Goal: Navigation & Orientation: Find specific page/section

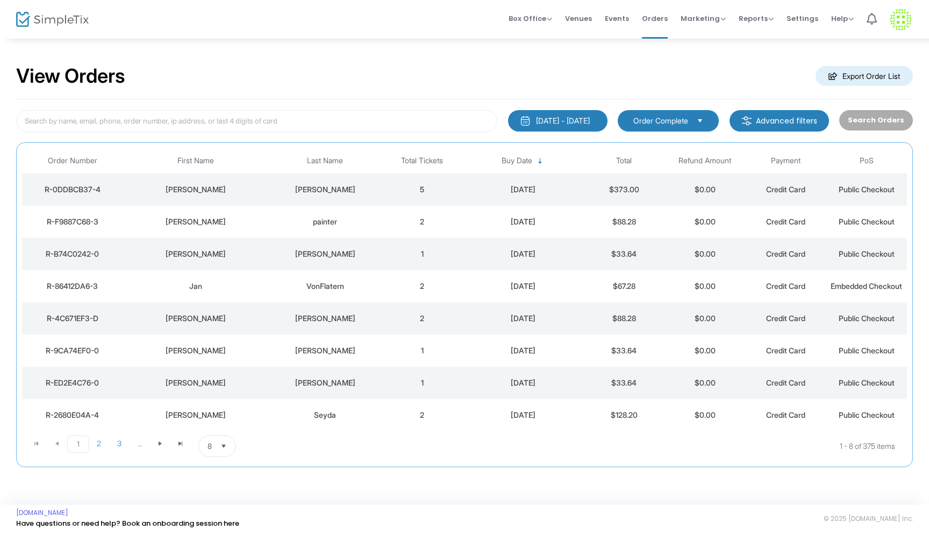
click at [375, 286] on div "VonFlatern" at bounding box center [324, 286] width 107 height 11
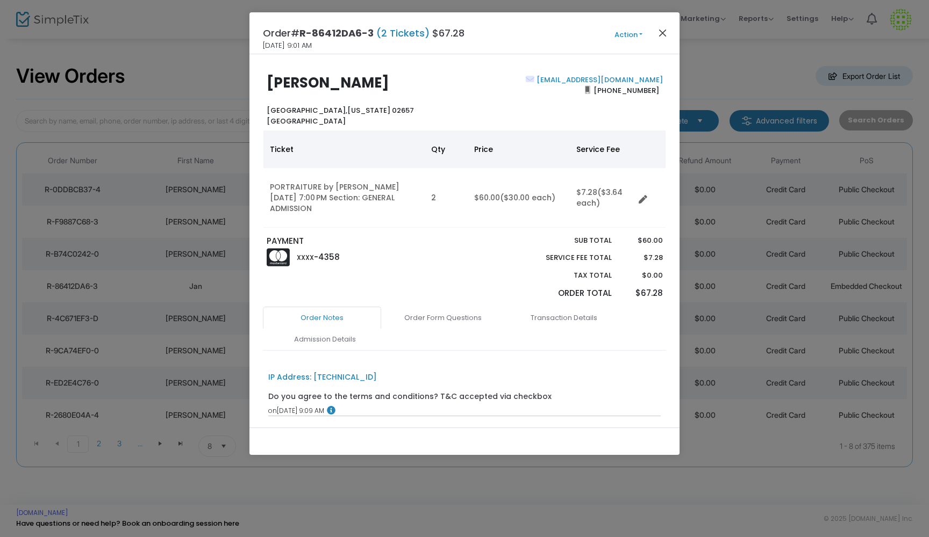
click at [658, 30] on button "Close" at bounding box center [663, 33] width 14 height 14
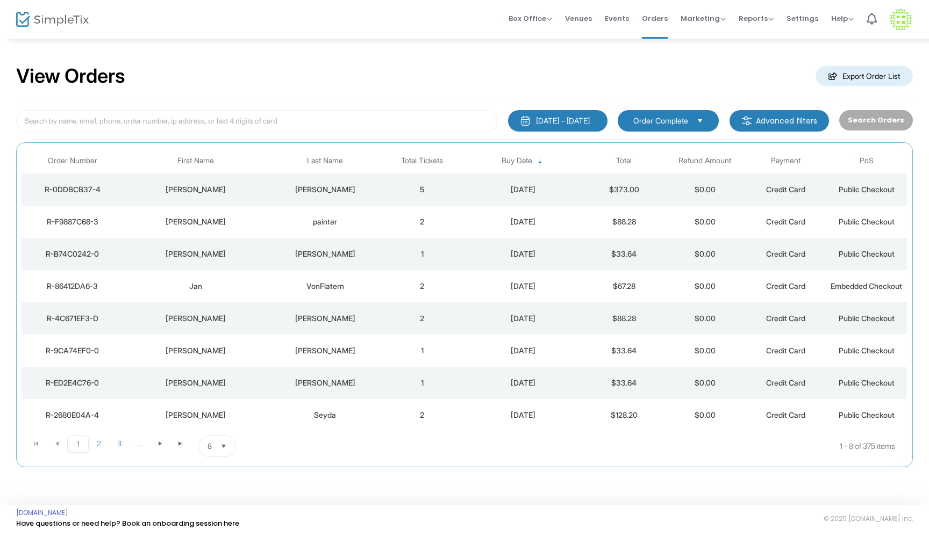
click at [374, 264] on td "[PERSON_NAME]" at bounding box center [324, 254] width 113 height 32
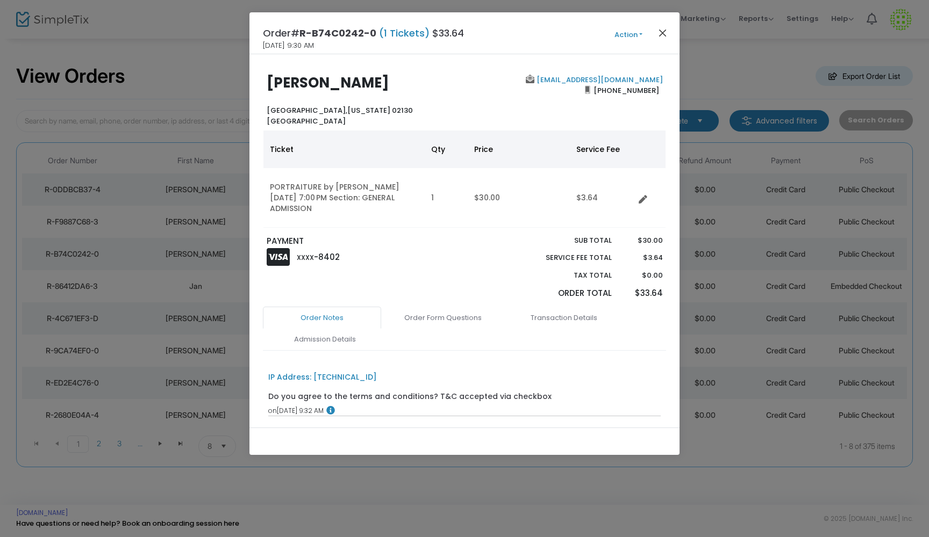
click at [662, 33] on button "Close" at bounding box center [663, 33] width 14 height 14
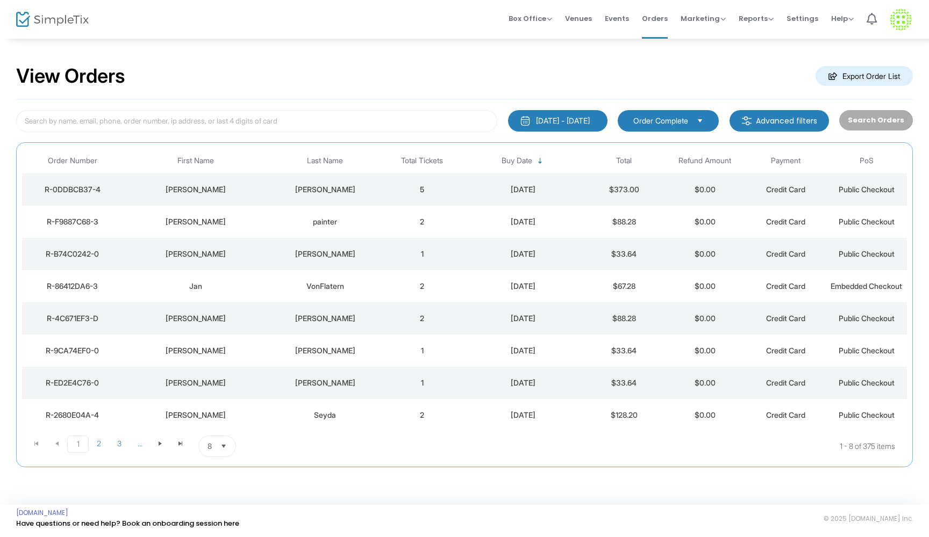
click at [396, 197] on td "5" at bounding box center [422, 190] width 81 height 32
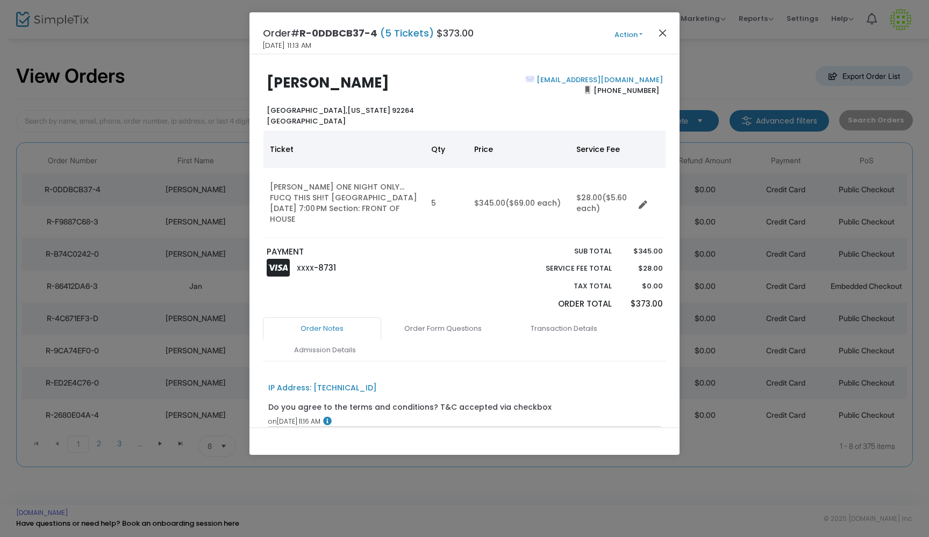
click at [661, 31] on button "Close" at bounding box center [663, 33] width 14 height 14
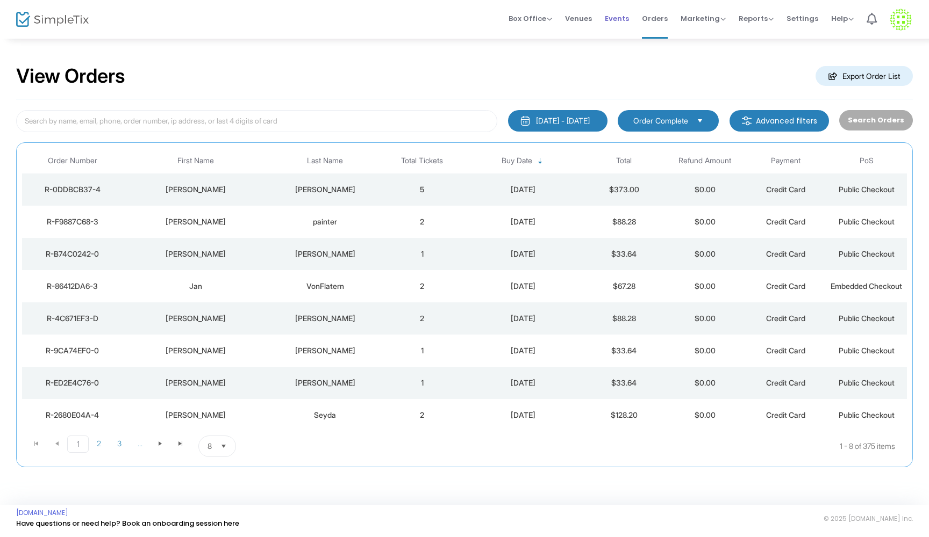
click at [628, 19] on span "Events" at bounding box center [617, 18] width 24 height 27
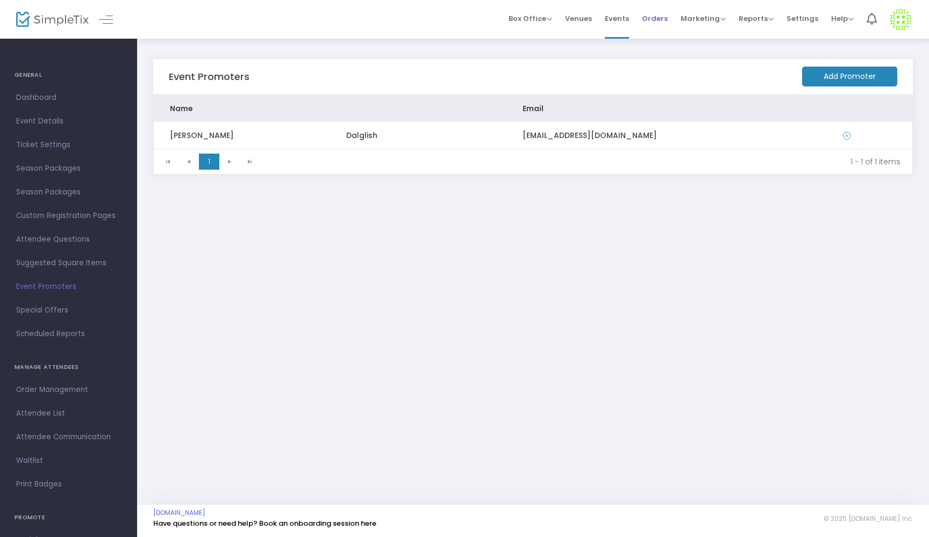
click at [651, 16] on span "Orders" at bounding box center [655, 18] width 26 height 27
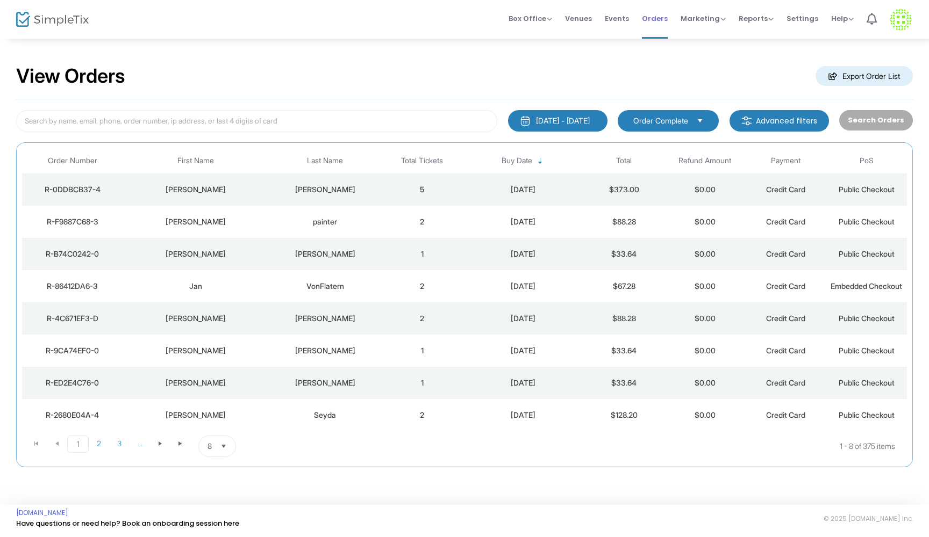
click at [657, 20] on span "Orders" at bounding box center [655, 18] width 26 height 27
click at [618, 17] on span "Events" at bounding box center [617, 18] width 24 height 27
